Goal: Task Accomplishment & Management: Manage account settings

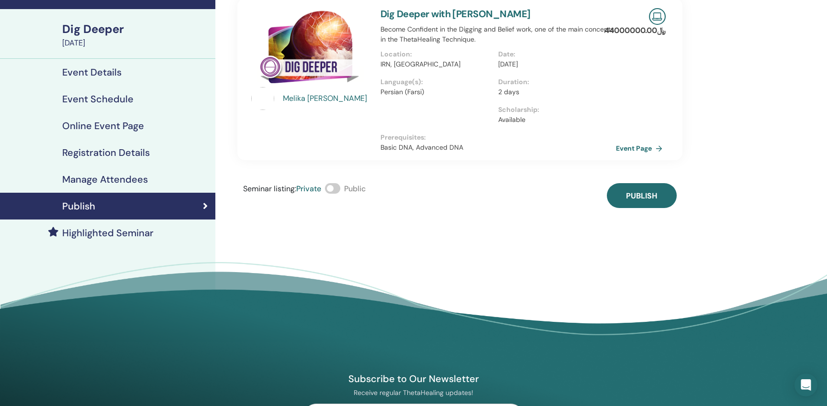
scroll to position [52, 0]
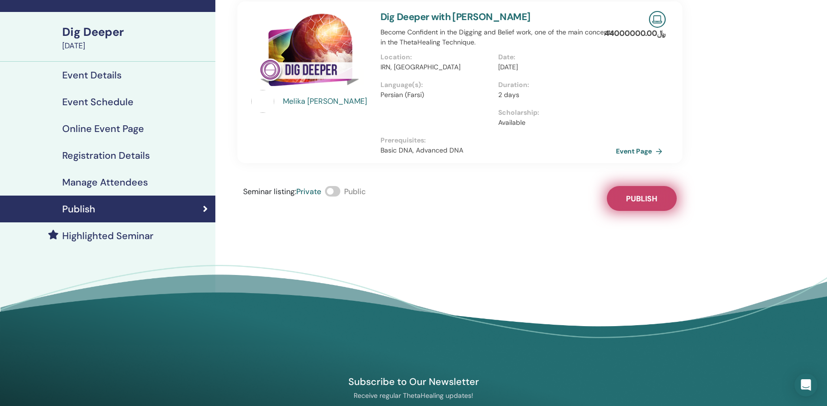
click at [631, 198] on span "Publish" at bounding box center [641, 199] width 31 height 10
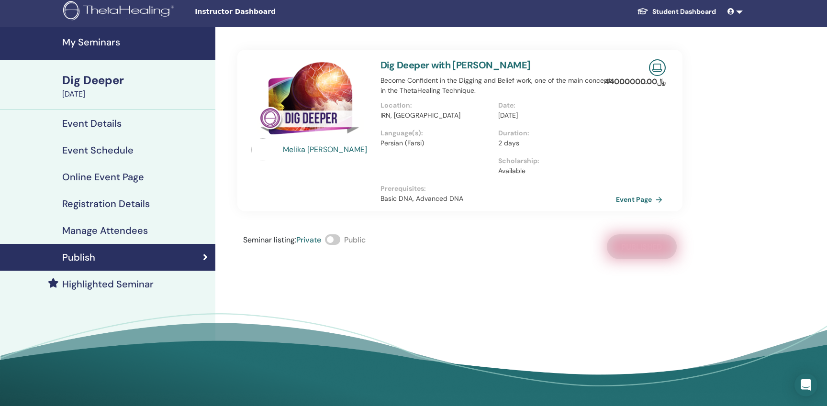
scroll to position [0, 0]
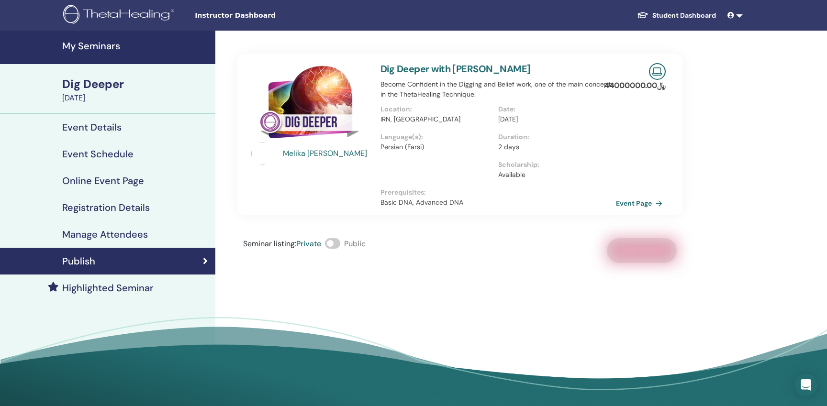
click at [125, 231] on h4 "Manage Attendees" at bounding box center [105, 234] width 86 height 11
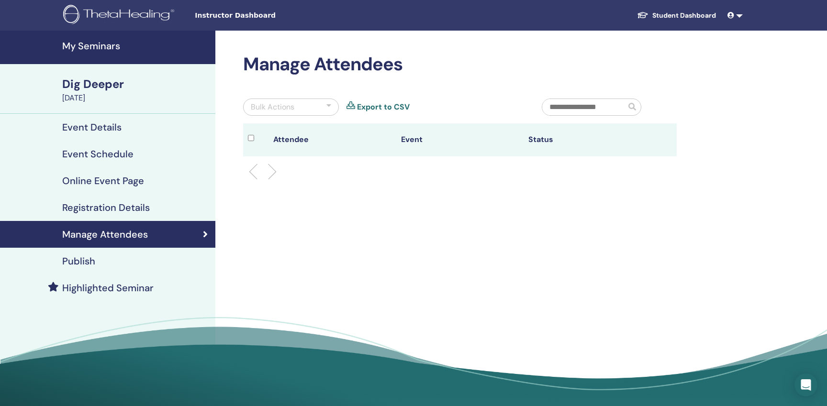
click at [123, 210] on h4 "Registration Details" at bounding box center [106, 207] width 88 height 11
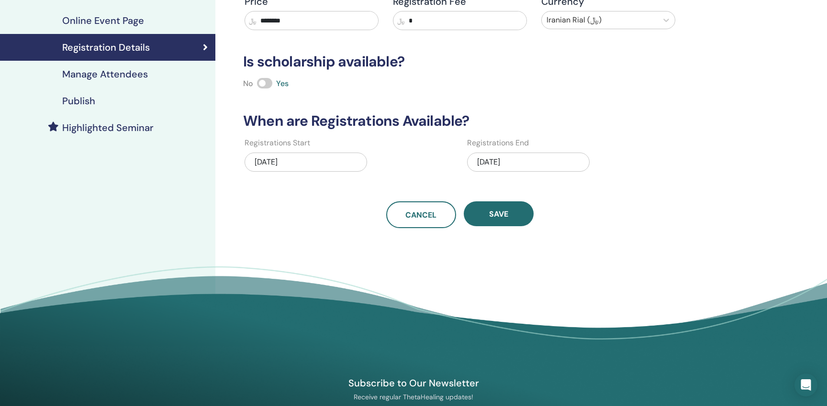
scroll to position [161, 0]
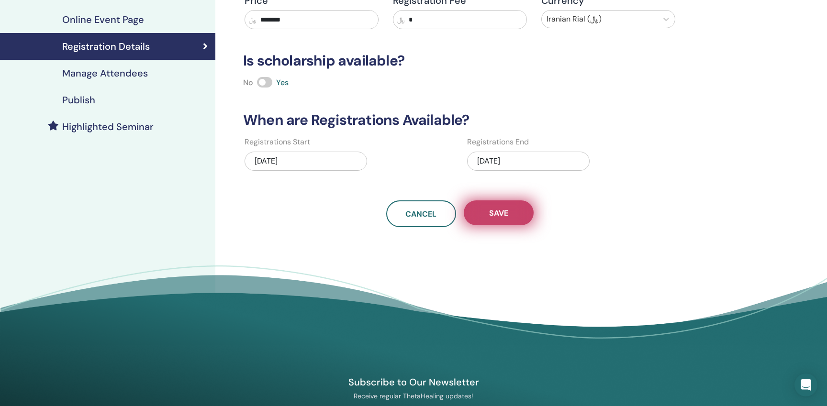
click at [504, 210] on span "Save" at bounding box center [498, 213] width 19 height 10
click at [506, 210] on span "Save" at bounding box center [498, 213] width 19 height 10
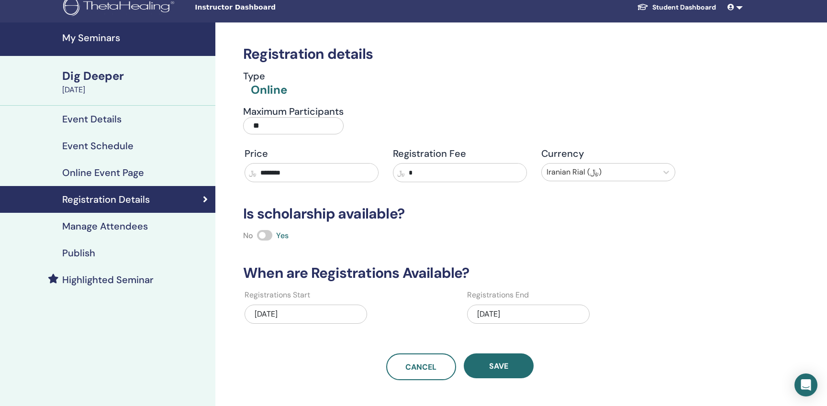
scroll to position [8, 0]
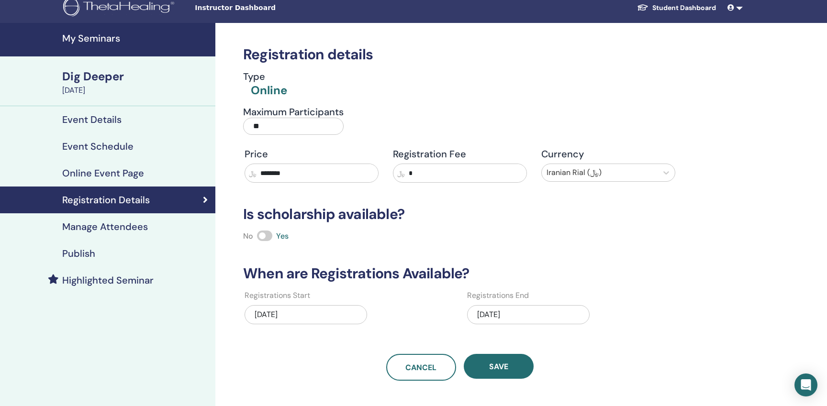
click at [110, 83] on div "Dig Deeper" at bounding box center [135, 76] width 147 height 16
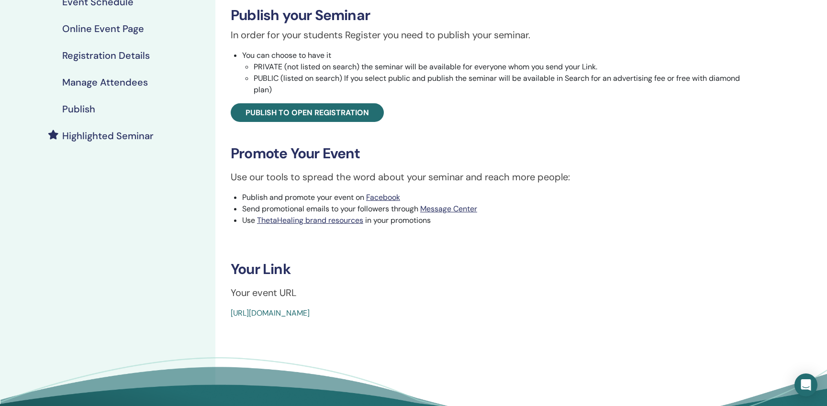
scroll to position [153, 0]
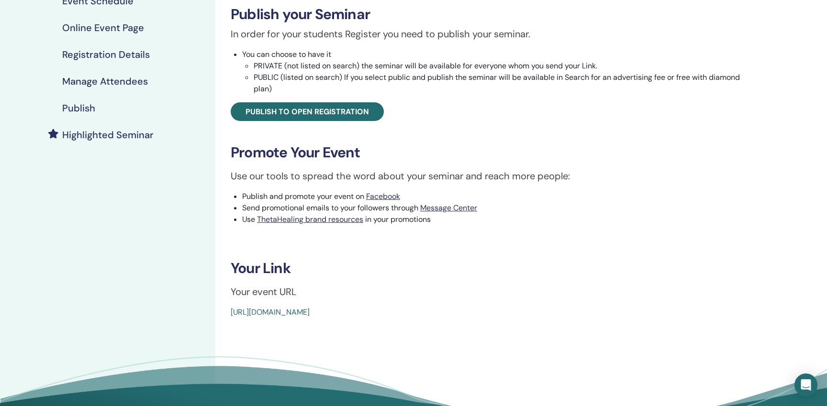
drag, startPoint x: 446, startPoint y: 313, endPoint x: 218, endPoint y: 308, distance: 228.7
click at [218, 308] on div "Dig Deeper Event Type Online Event Status Not Published Registrations 0/15 Publ…" at bounding box center [490, 165] width 551 height 574
copy link "[URL][DOMAIN_NAME]"
